Goal: Check status: Check status

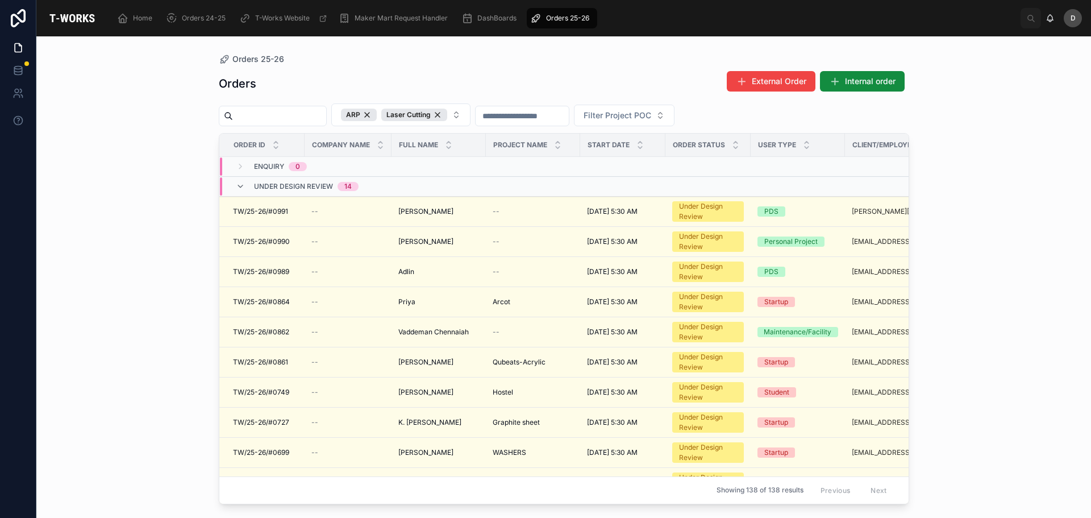
click at [259, 188] on span "Under Design Review" at bounding box center [293, 186] width 79 height 9
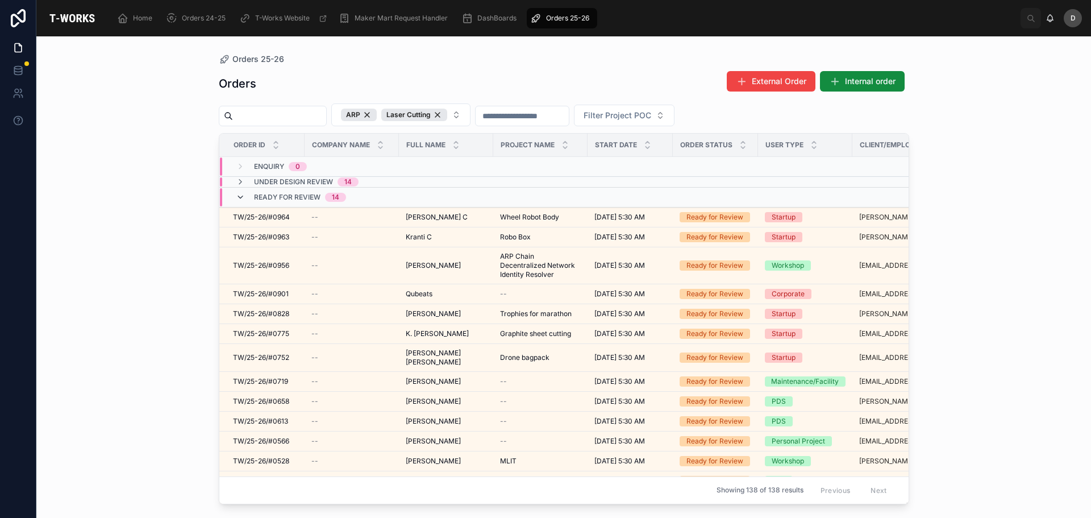
click at [240, 200] on icon at bounding box center [240, 197] width 9 height 9
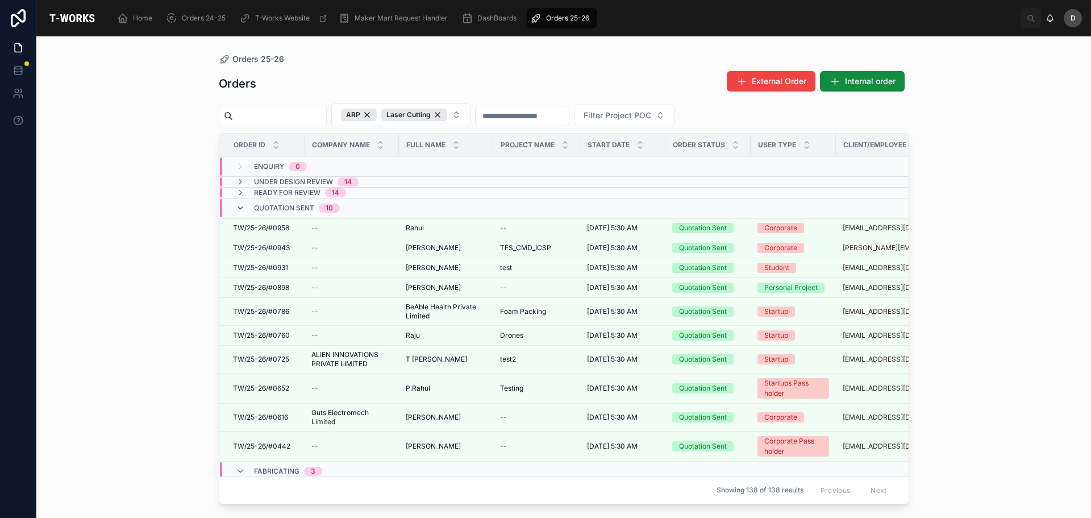
click at [244, 210] on icon at bounding box center [240, 208] width 9 height 9
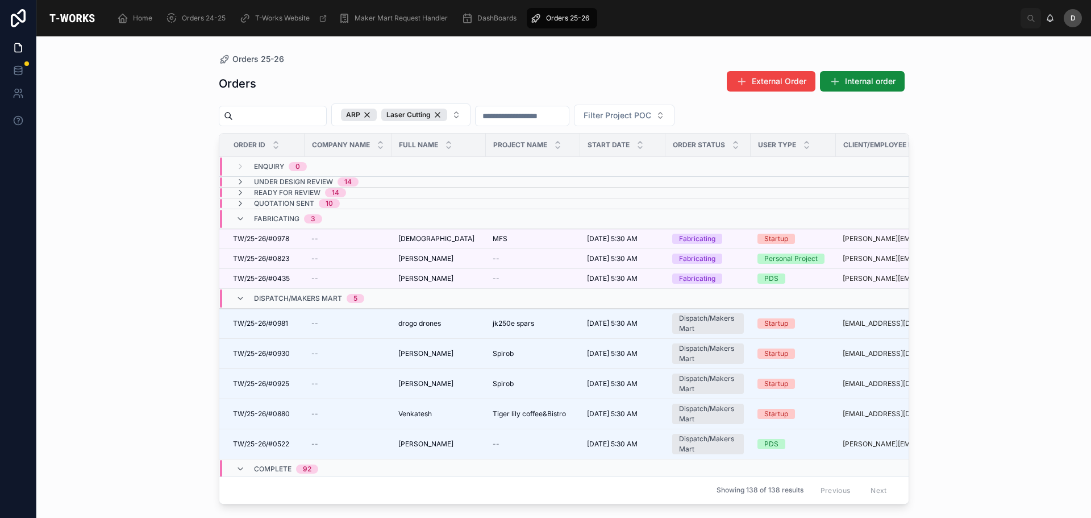
click at [326, 211] on div "Fabricating 3" at bounding box center [279, 219] width 114 height 18
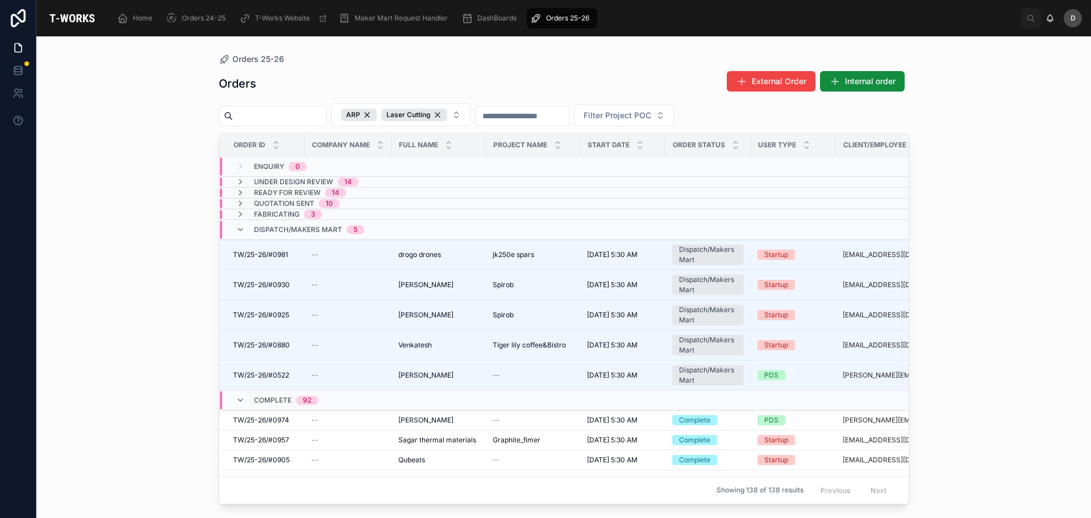
click at [291, 209] on td "Fabricating 3" at bounding box center [352, 214] width 267 height 11
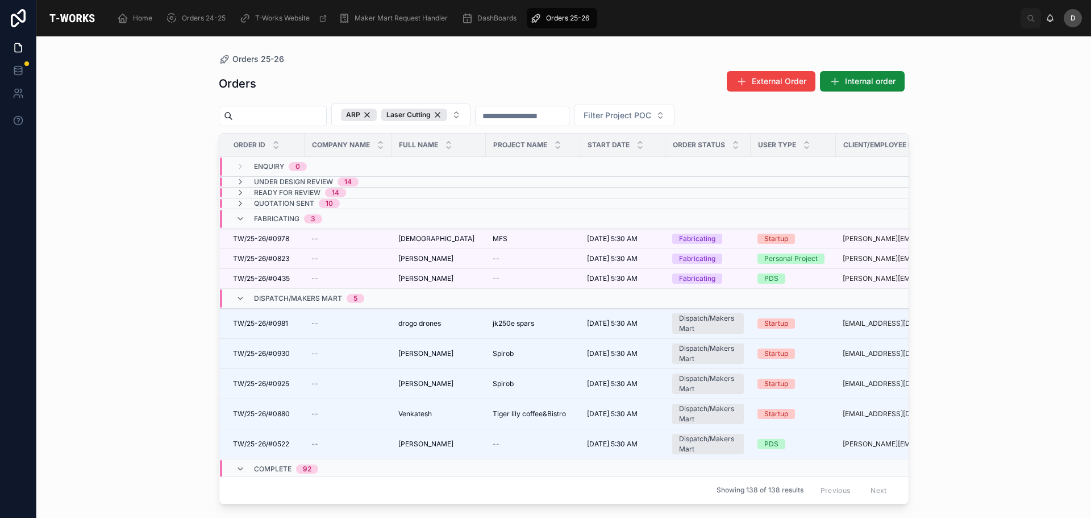
click at [322, 204] on span "10" at bounding box center [329, 203] width 21 height 9
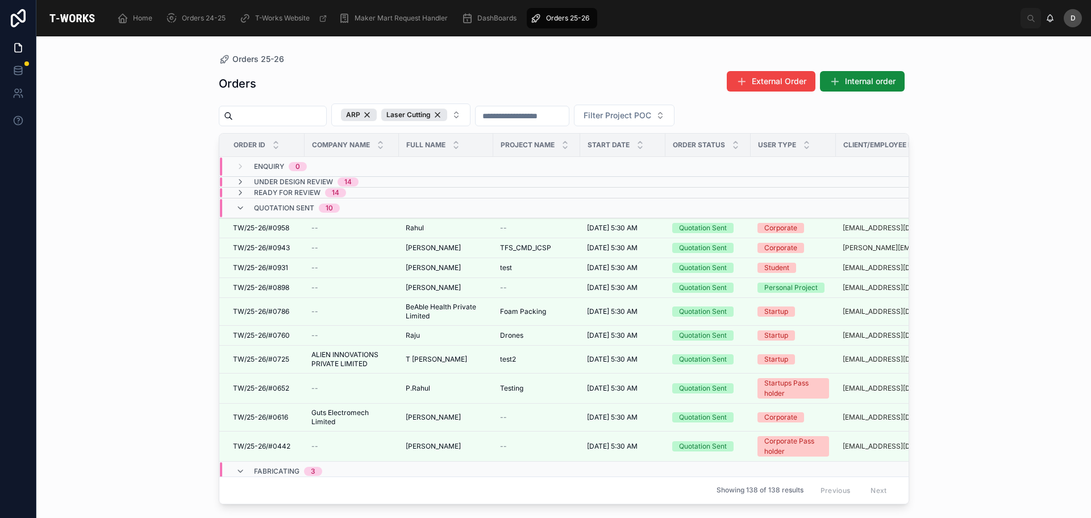
click at [337, 186] on td "Under Design Review 14" at bounding box center [356, 182] width 274 height 11
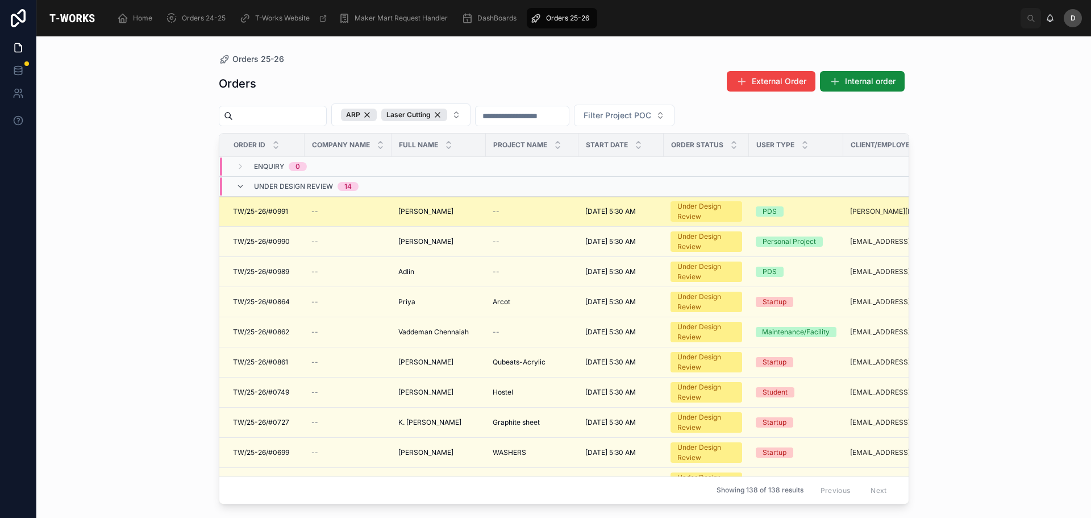
click at [441, 213] on span "[PERSON_NAME]" at bounding box center [425, 211] width 55 height 9
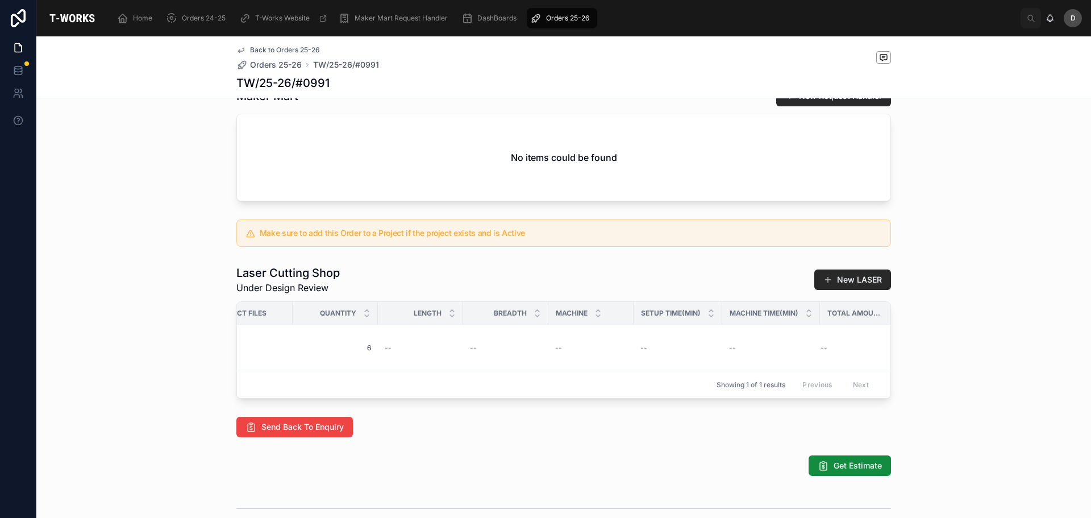
scroll to position [0, 576]
